Goal: Task Accomplishment & Management: Manage account settings

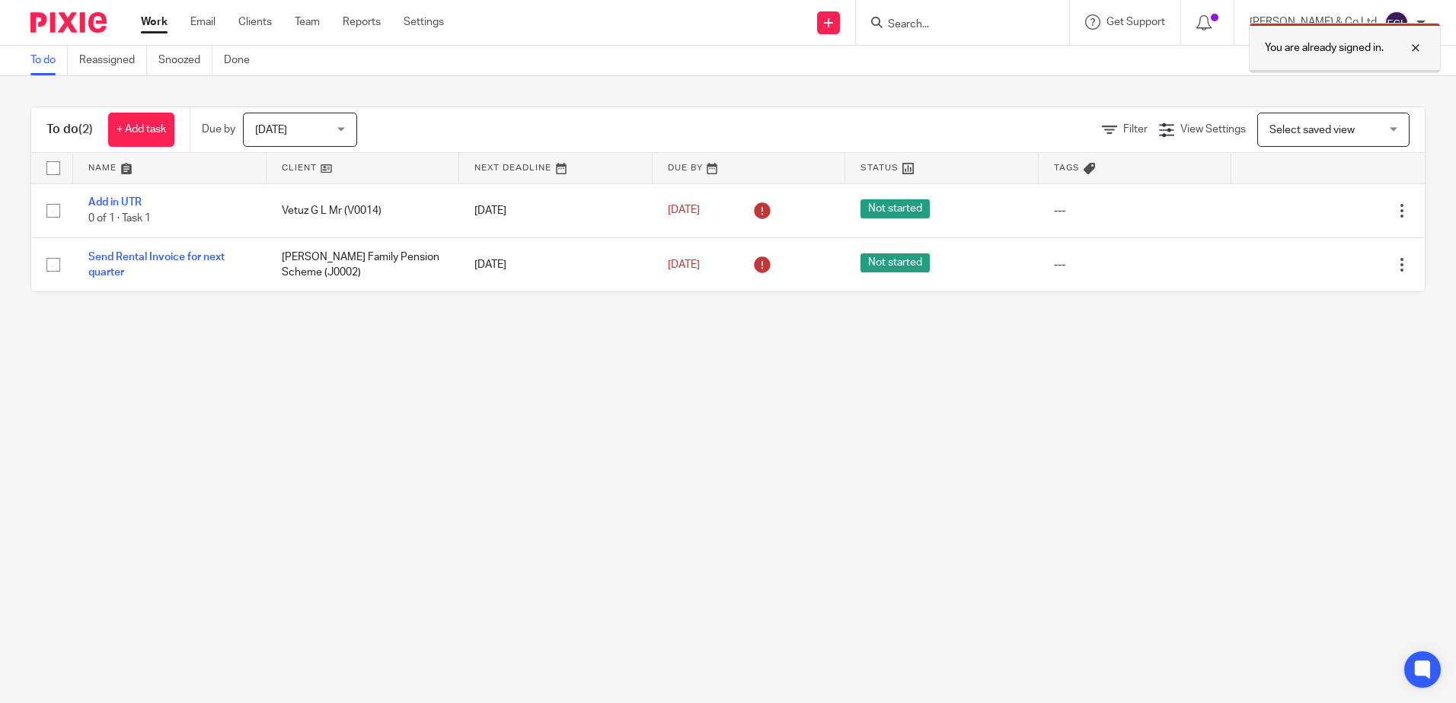
click at [1419, 46] on div at bounding box center [1403, 48] width 41 height 18
click at [1012, 23] on input "Search" at bounding box center [954, 25] width 137 height 14
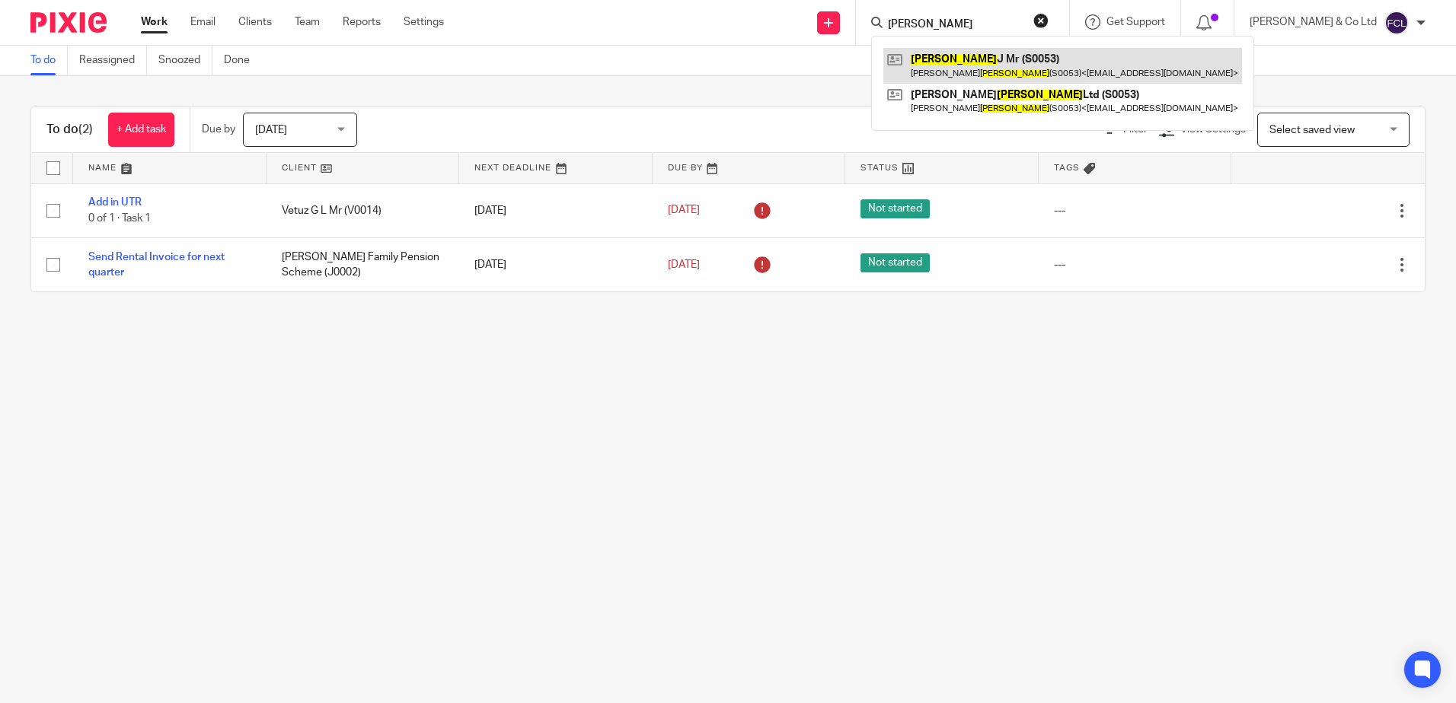
type input "[PERSON_NAME]"
click at [1036, 72] on link at bounding box center [1062, 65] width 359 height 35
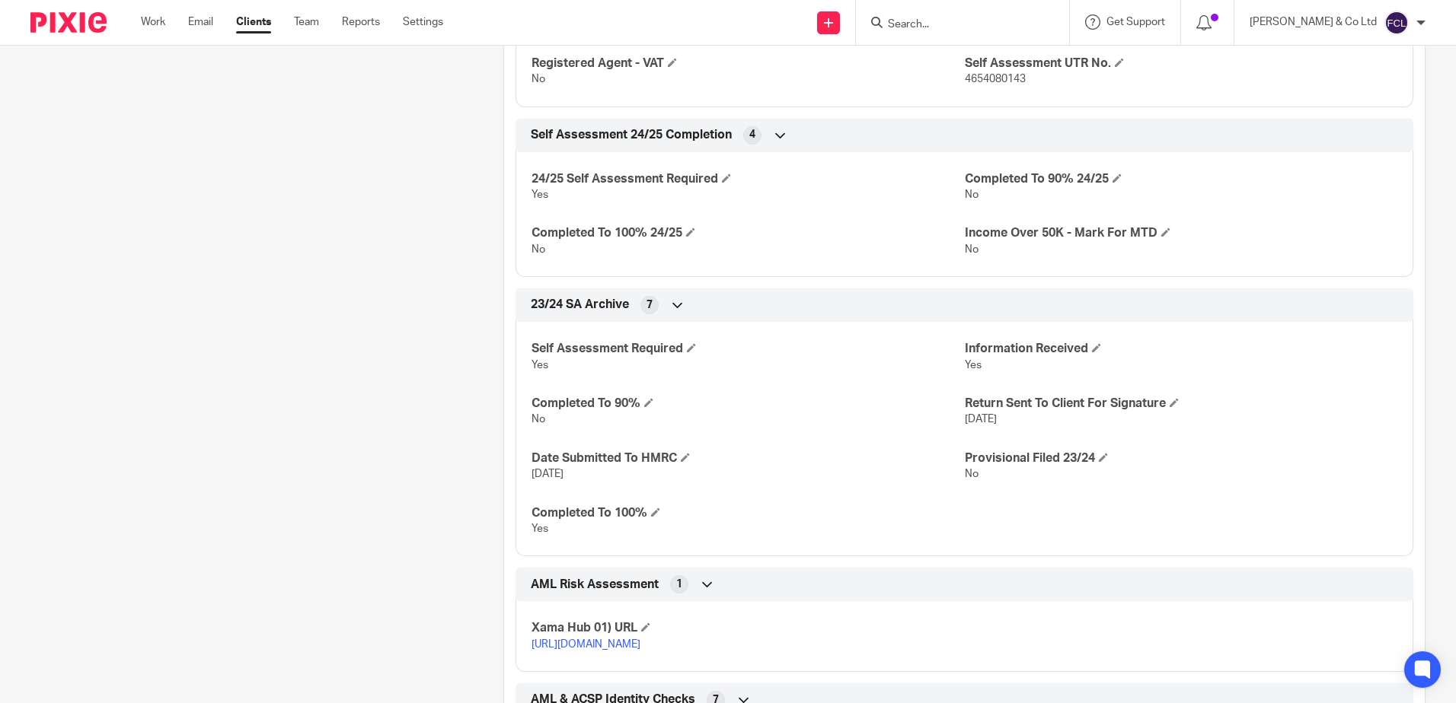
scroll to position [577, 0]
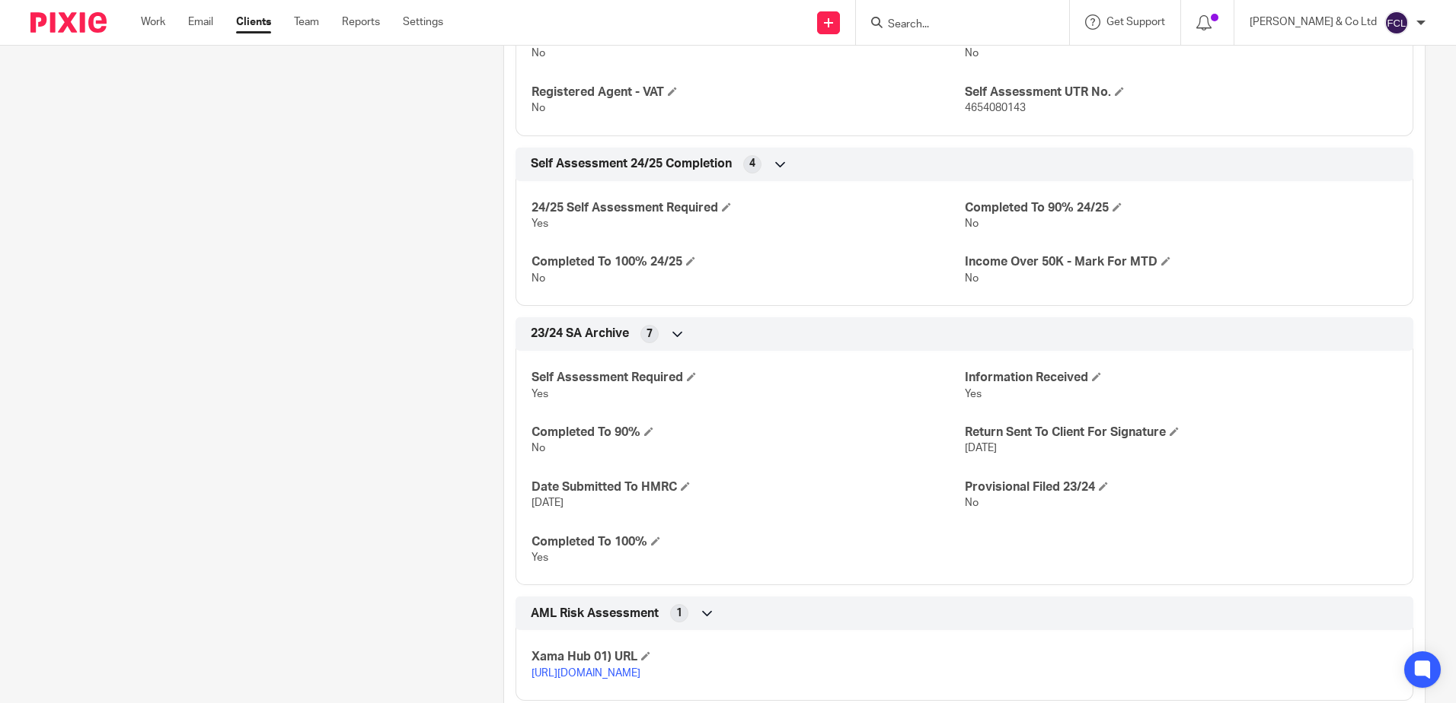
drag, startPoint x: 419, startPoint y: 378, endPoint x: 442, endPoint y: 340, distance: 45.0
click at [419, 376] on div "Client contacts John Squires (S0053) lboulter@btinternet.com Edit contact Creat…" at bounding box center [243, 311] width 473 height 1453
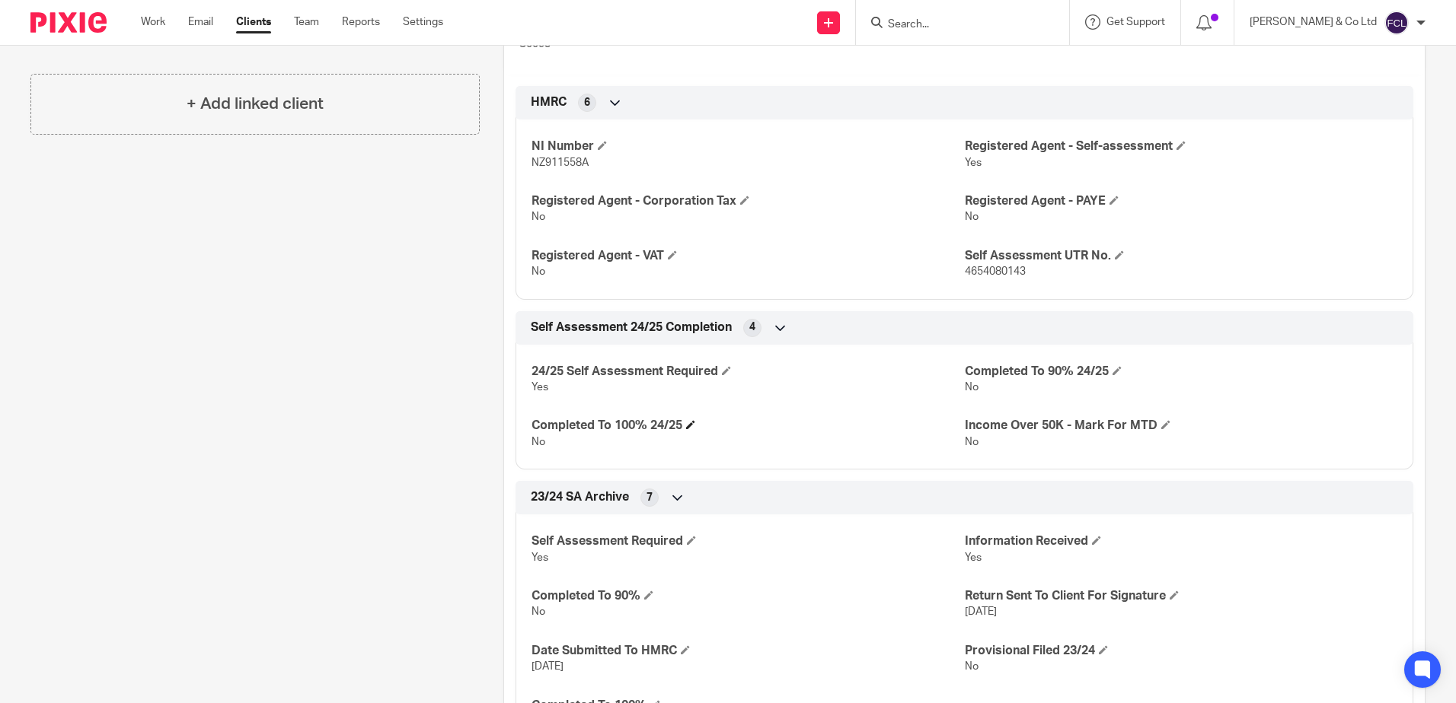
scroll to position [501, 0]
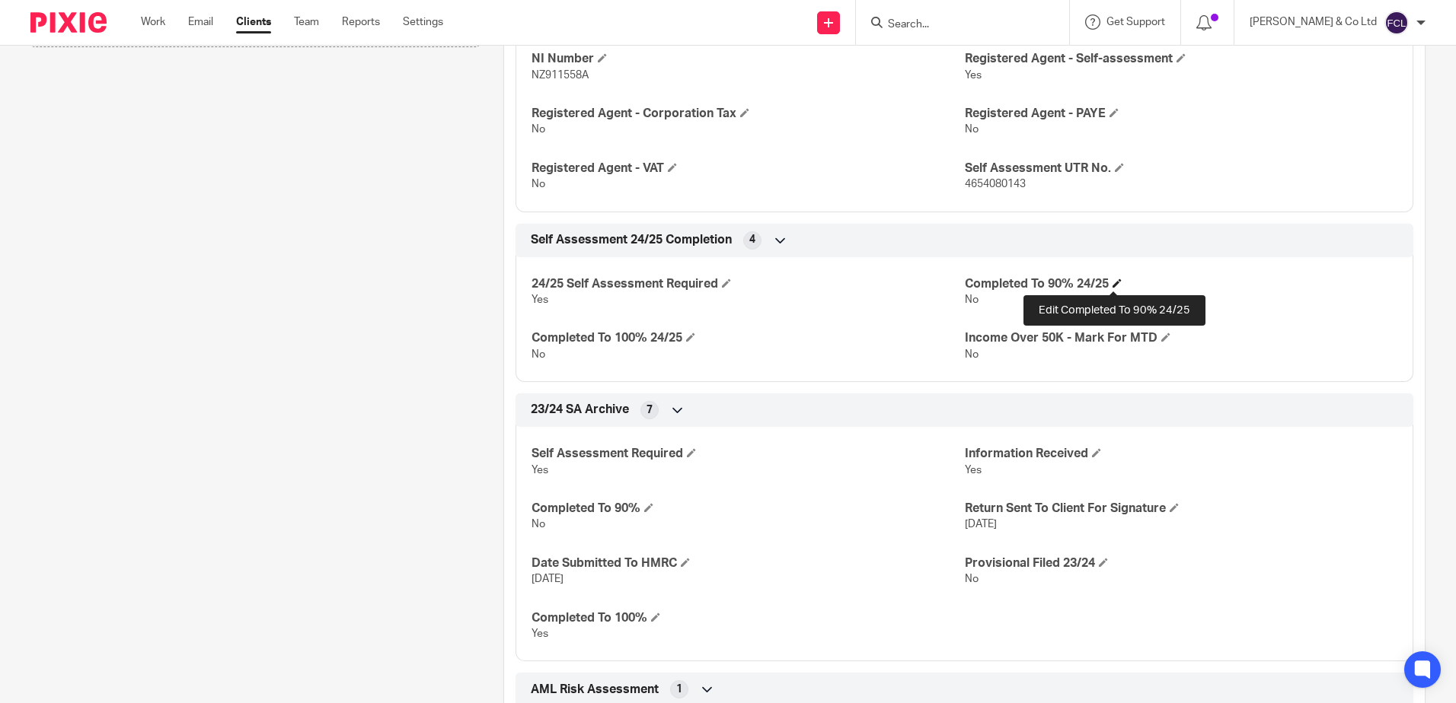
click at [1115, 282] on span at bounding box center [1116, 283] width 9 height 9
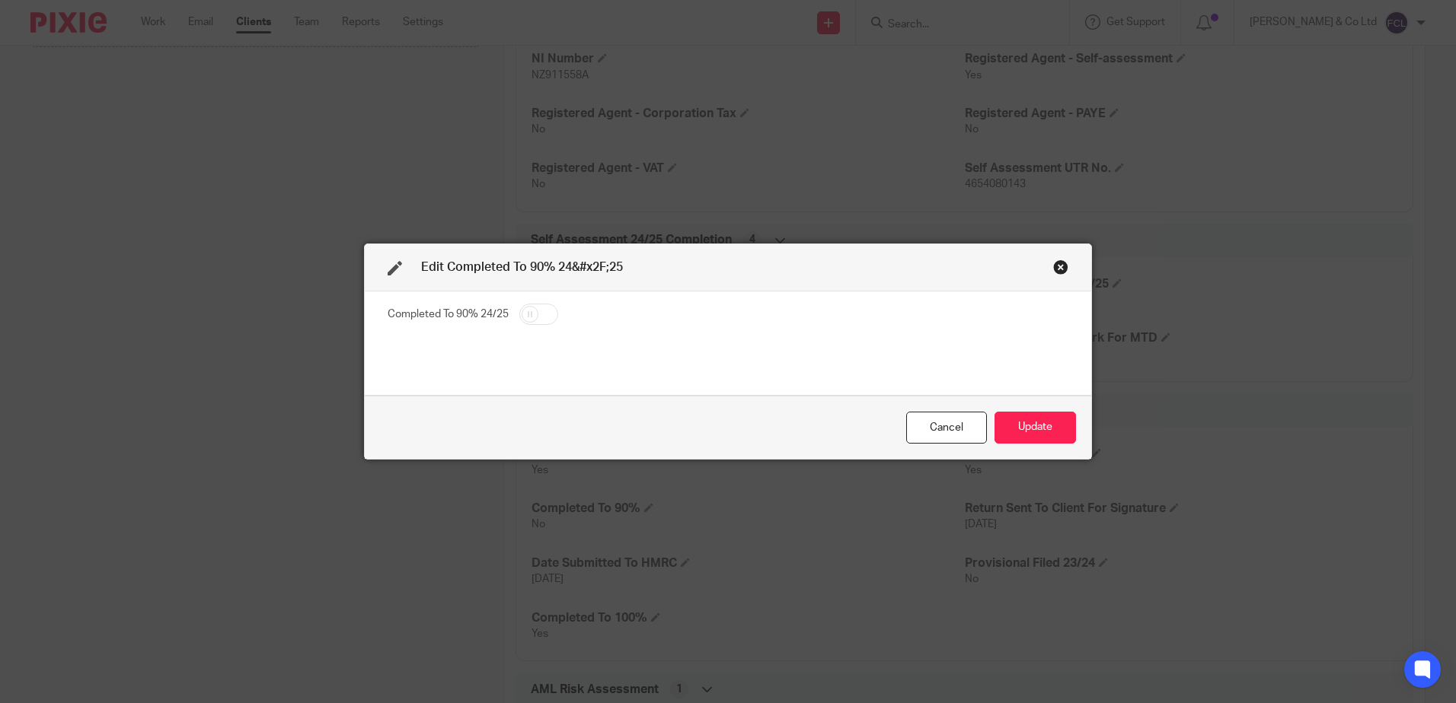
click at [521, 311] on input "checkbox" at bounding box center [538, 314] width 39 height 21
checkbox input "true"
click at [1025, 426] on button "Update" at bounding box center [1034, 428] width 81 height 33
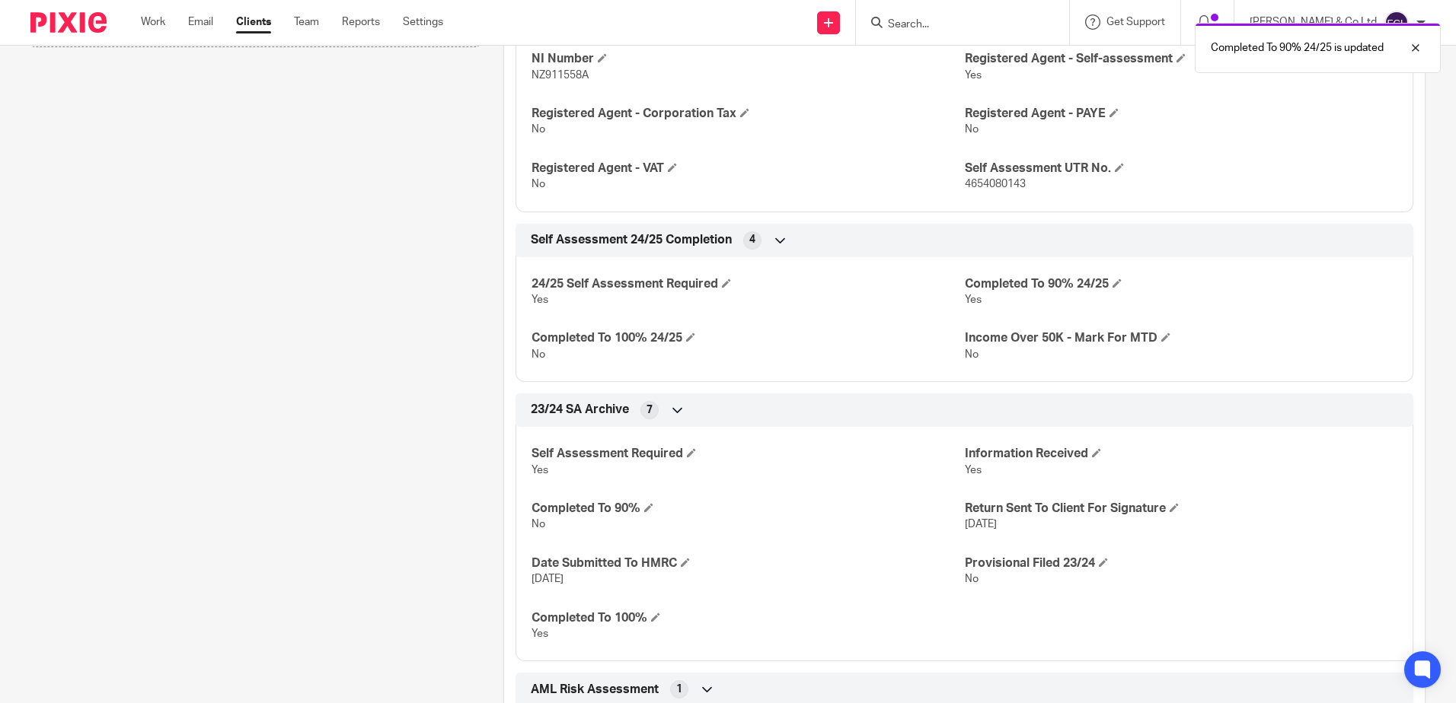
click at [231, 298] on div "Client contacts John Squires (S0053) lboulter@btinternet.com Edit contact Creat…" at bounding box center [243, 387] width 473 height 1453
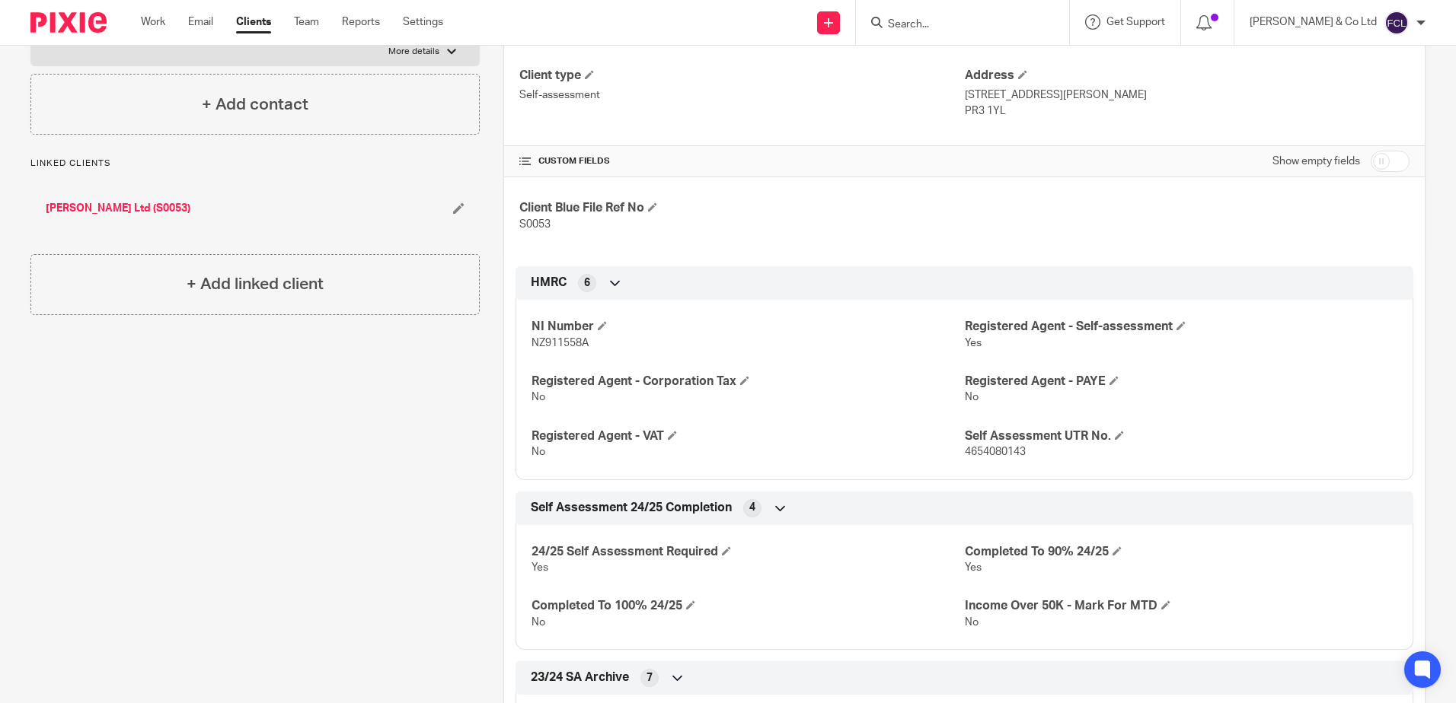
scroll to position [0, 0]
